Goal: Task Accomplishment & Management: Manage account settings

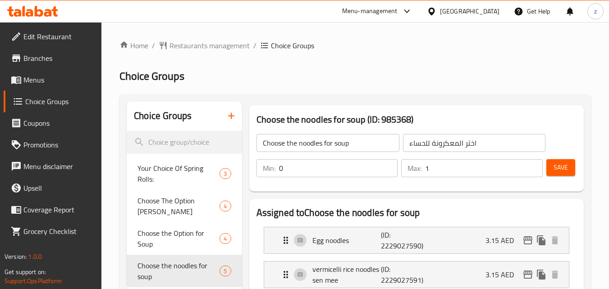
click at [477, 9] on div "[GEOGRAPHIC_DATA]" at bounding box center [470, 11] width 60 height 10
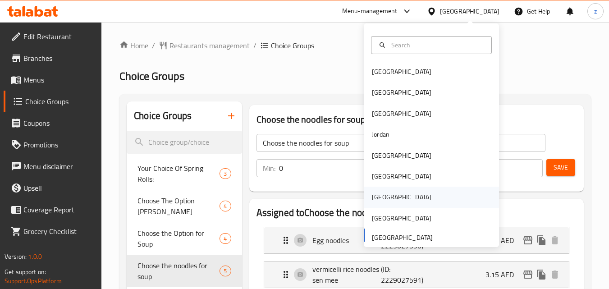
click at [372, 199] on div "[GEOGRAPHIC_DATA]" at bounding box center [402, 197] width 60 height 10
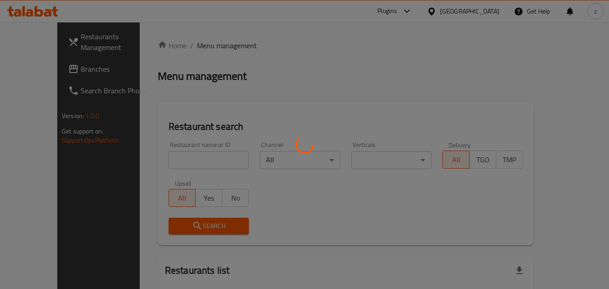
click at [307, 49] on div at bounding box center [304, 144] width 609 height 289
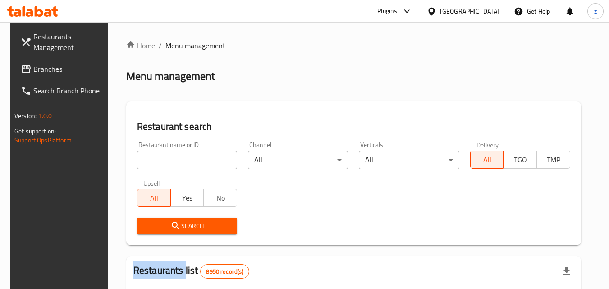
click at [38, 66] on span "Branches" at bounding box center [68, 69] width 71 height 11
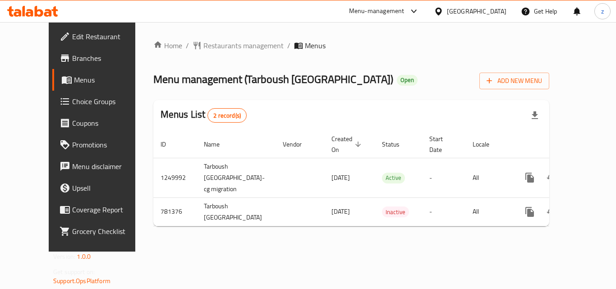
click at [72, 99] on span "Choice Groups" at bounding box center [108, 101] width 72 height 11
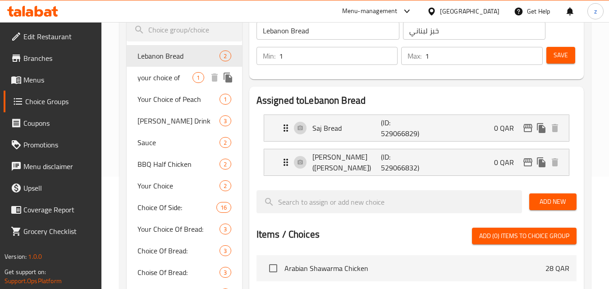
scroll to position [90, 0]
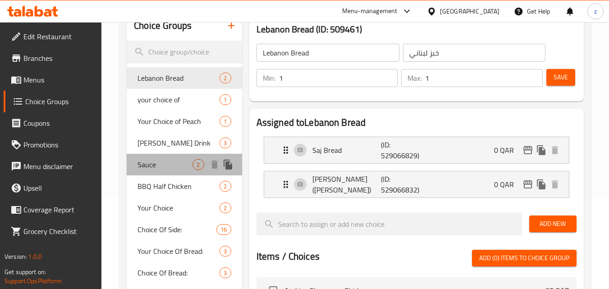
click at [172, 164] on span "Sauce" at bounding box center [164, 164] width 55 height 11
type input "Sauce"
type input "صلصة"
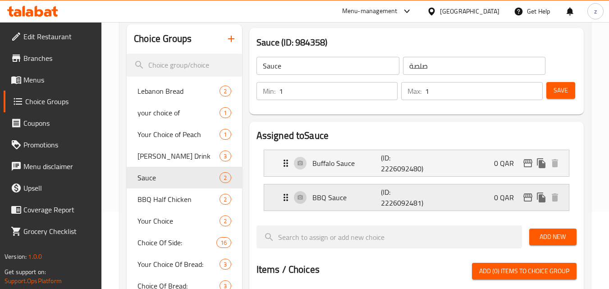
scroll to position [32, 0]
